Goal: Information Seeking & Learning: Learn about a topic

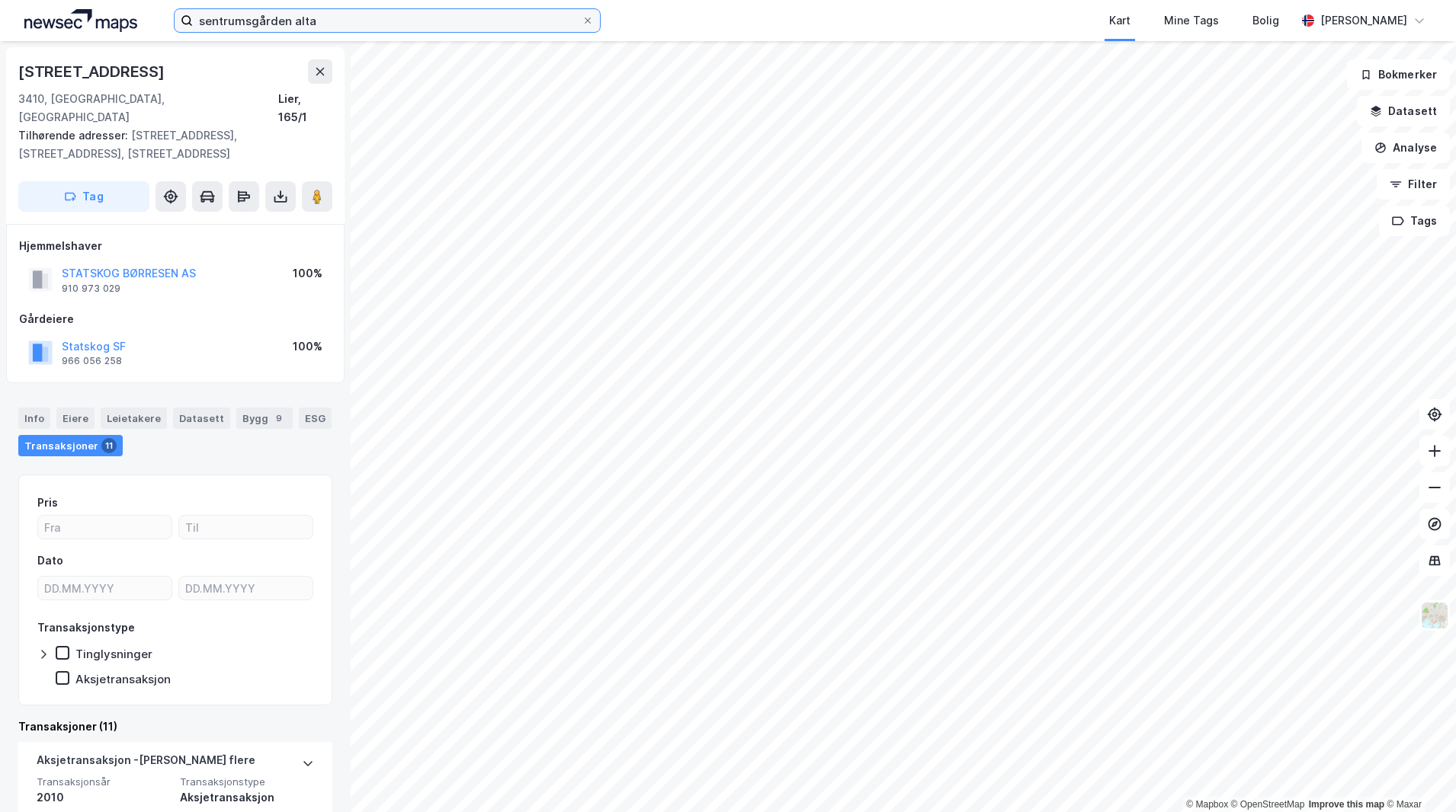
click at [404, 19] on input "sentrumsgården alta" at bounding box center [387, 20] width 389 height 23
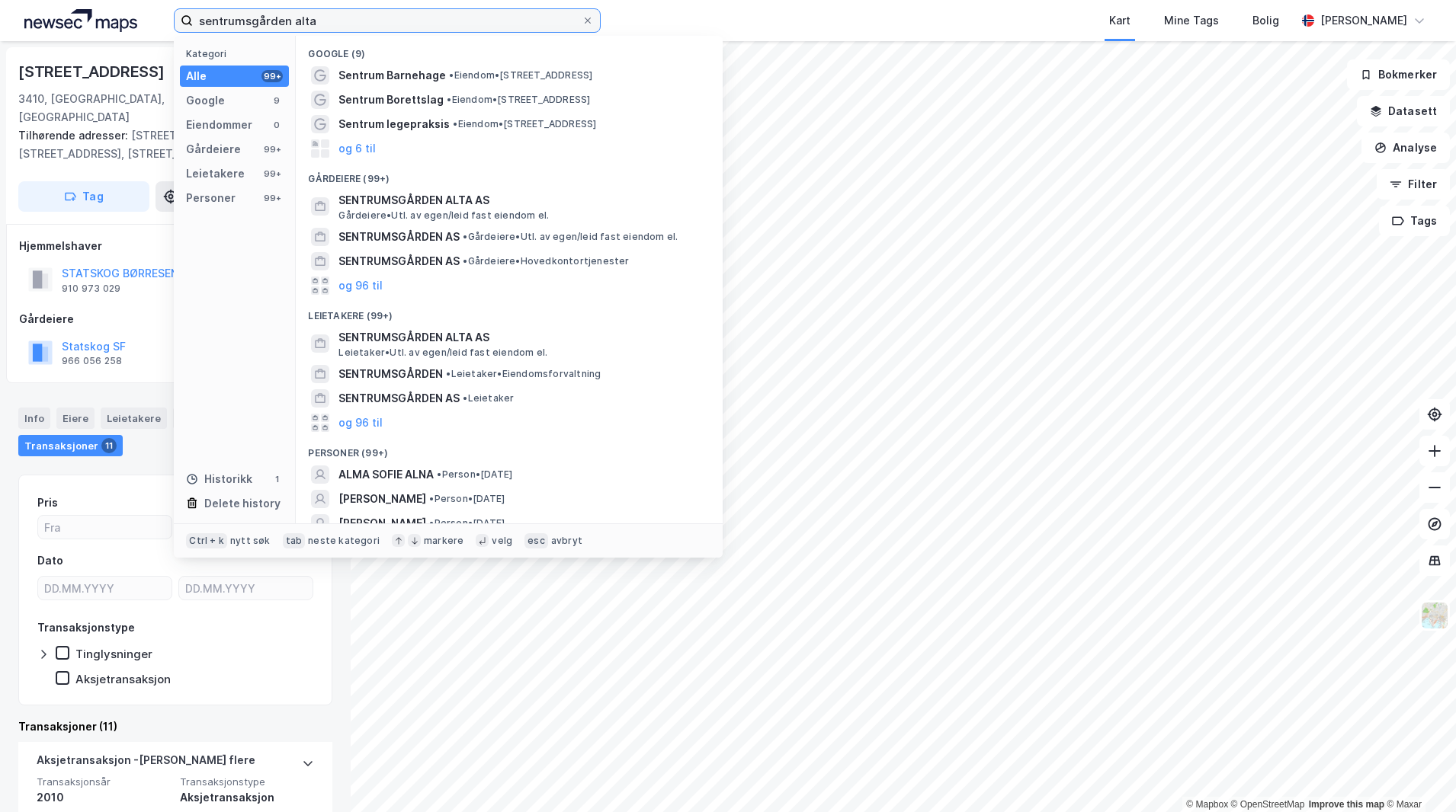
click at [404, 19] on input "sentrumsgården alta" at bounding box center [387, 20] width 389 height 23
click at [404, 19] on input "sentrumsgården alta" at bounding box center [387, 20] width 389 height 23
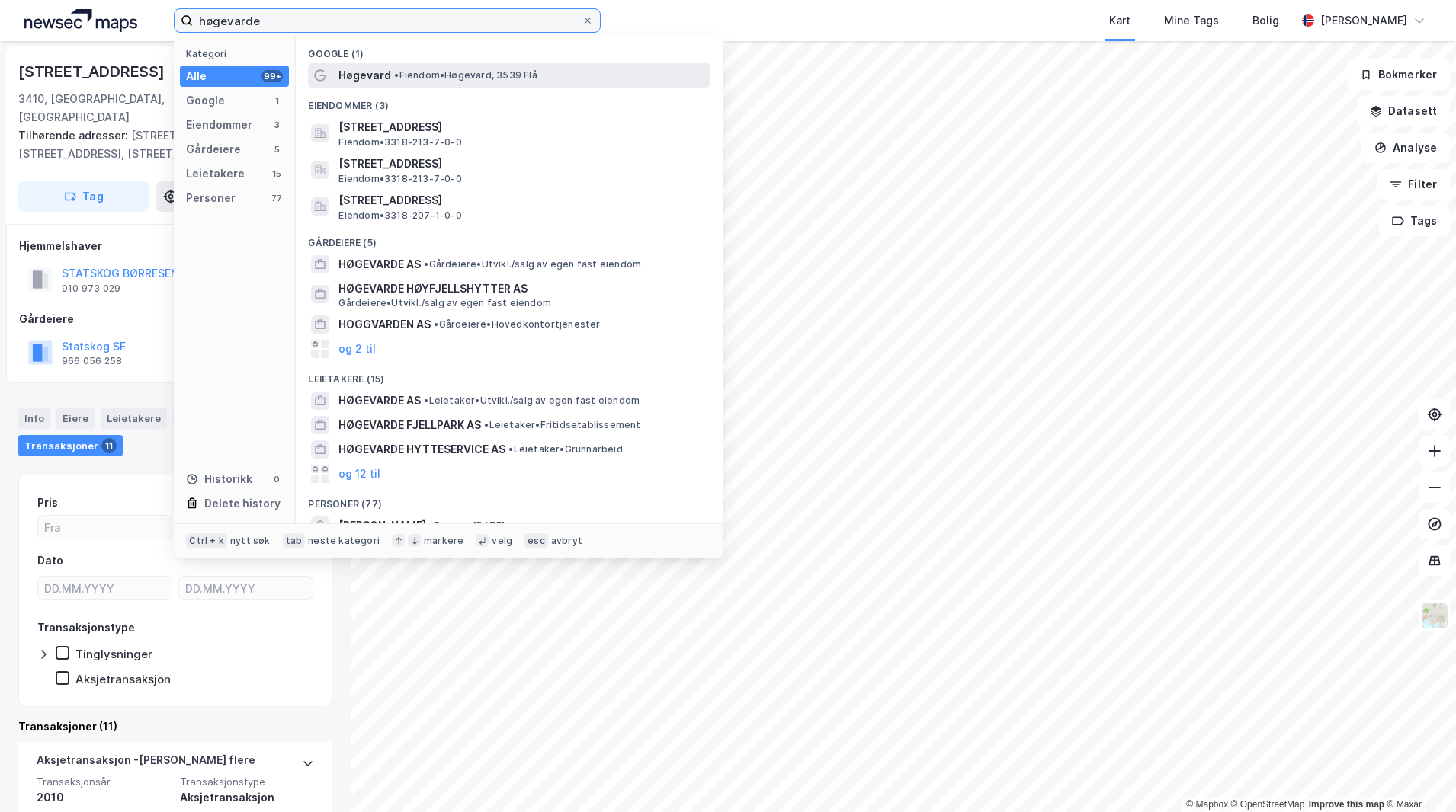
type input "høgevarde"
click at [421, 75] on span "• Eiendom • [GEOGRAPHIC_DATA], 3539 [GEOGRAPHIC_DATA]" at bounding box center [464, 75] width 142 height 12
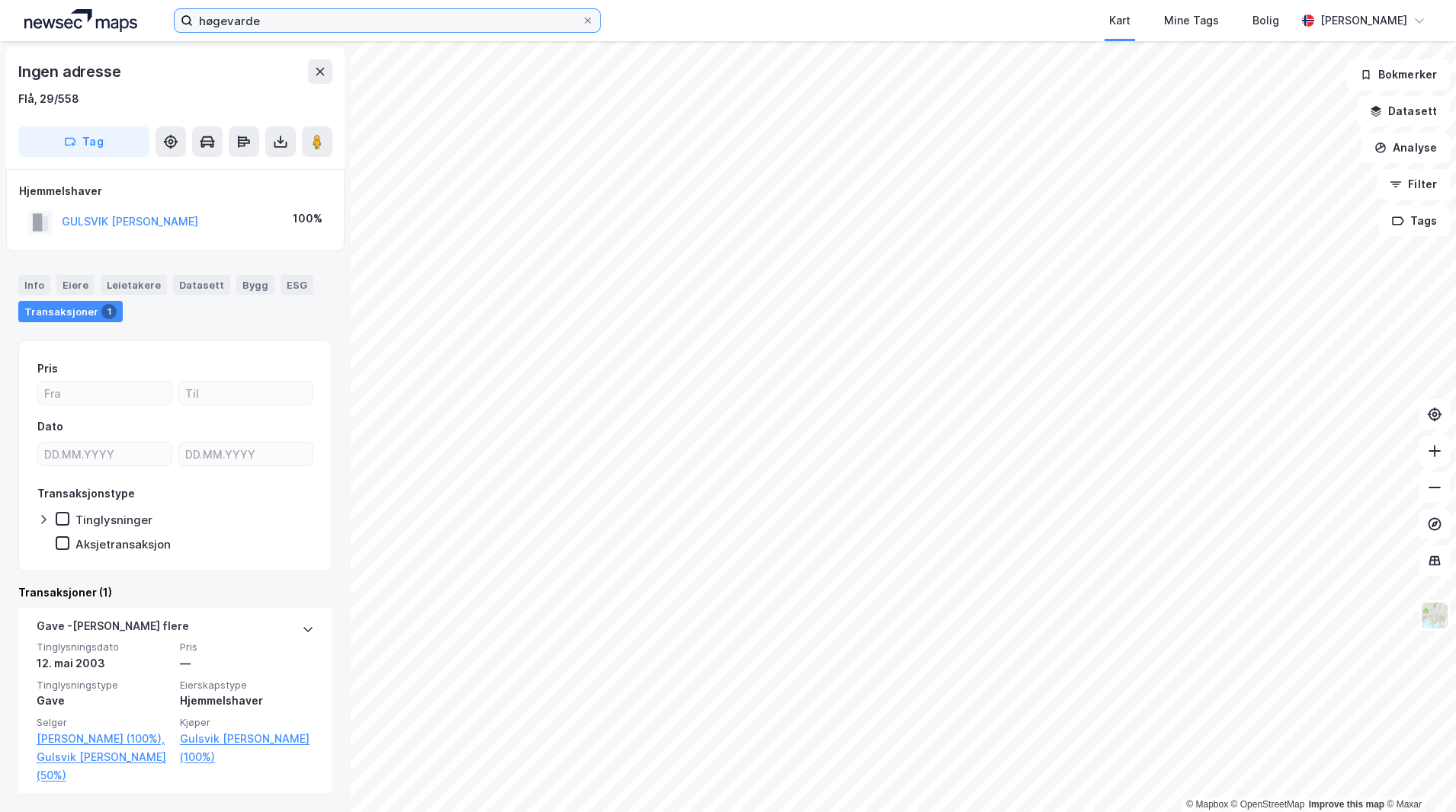
click at [274, 21] on input "høgevarde" at bounding box center [387, 20] width 389 height 23
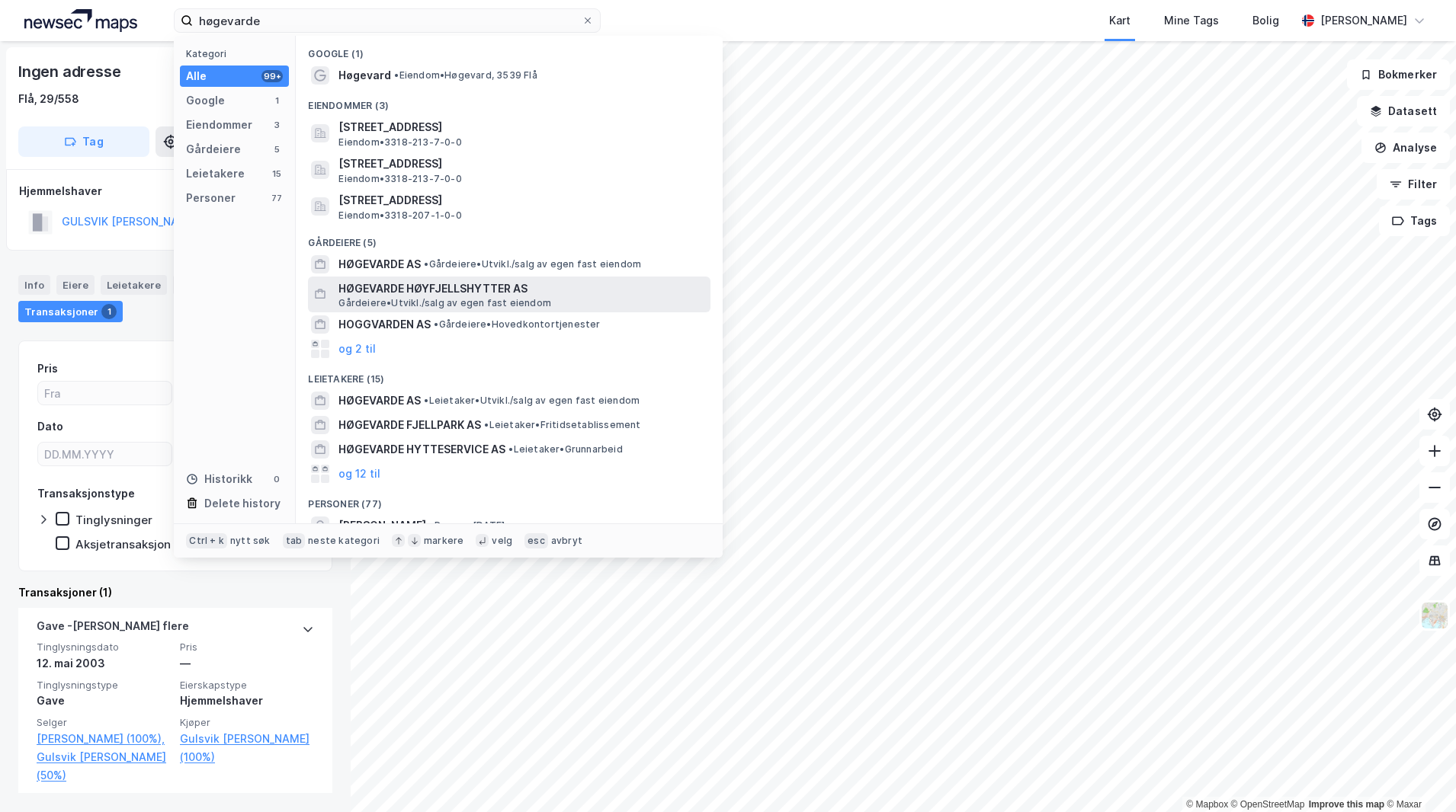
click at [542, 285] on span "HØGEVARDE HØYFJELLSHYTTER AS" at bounding box center [521, 288] width 365 height 19
